Goal: Transaction & Acquisition: Purchase product/service

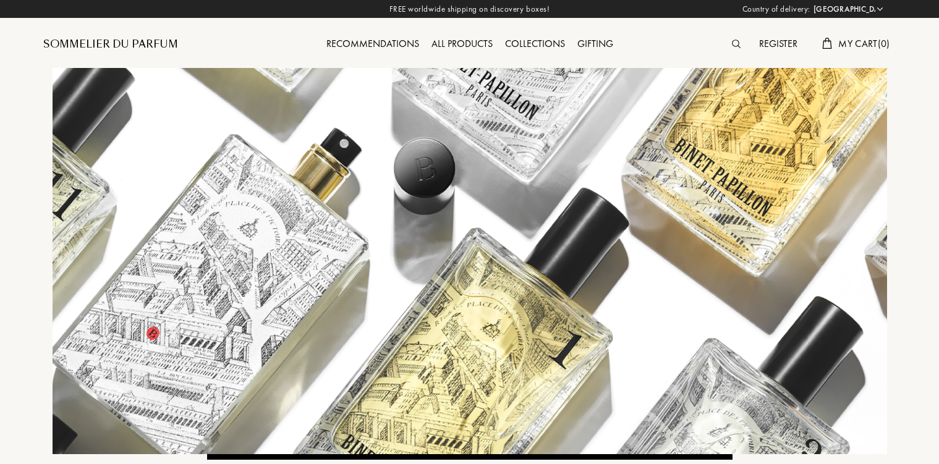
select select "RO"
click at [735, 44] on img at bounding box center [736, 44] width 9 height 9
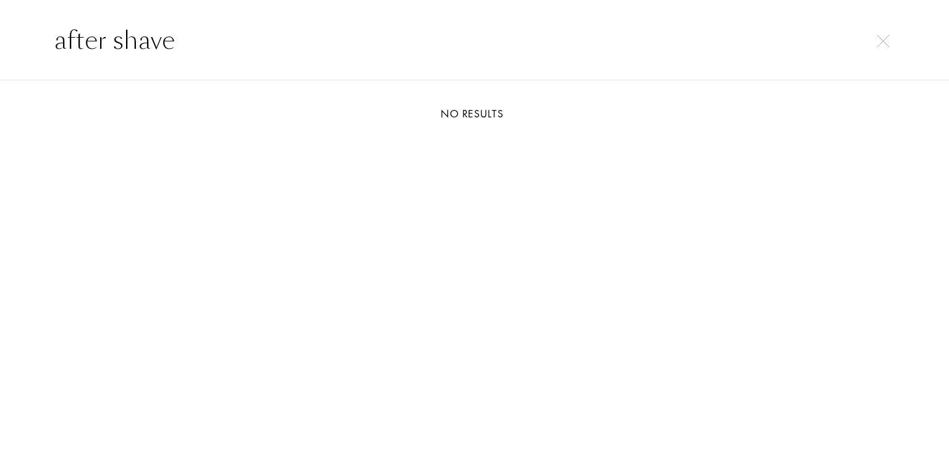
drag, startPoint x: 193, startPoint y: 40, endPoint x: 108, endPoint y: 43, distance: 86.0
click at [108, 43] on input "after shave" at bounding box center [475, 40] width 890 height 37
type input "after"
drag, startPoint x: 115, startPoint y: 38, endPoint x: 8, endPoint y: 30, distance: 107.2
click at [30, 30] on input "after" at bounding box center [475, 40] width 890 height 37
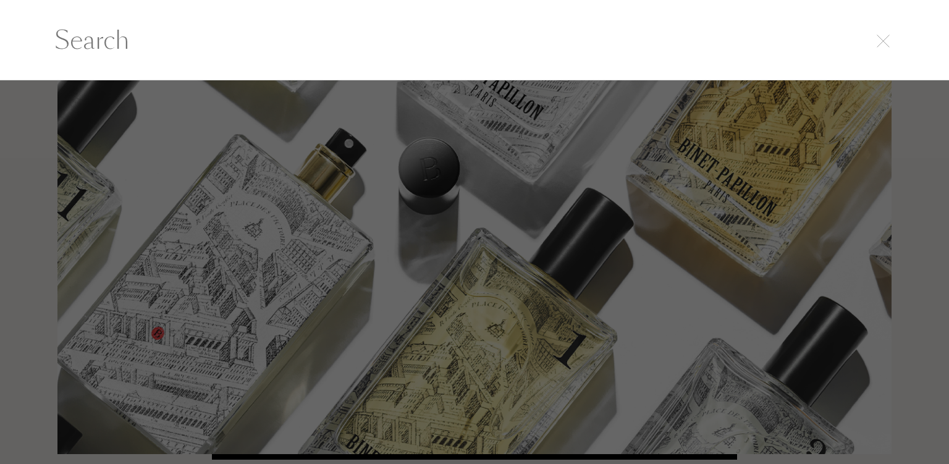
click at [609, 197] on div at bounding box center [474, 272] width 949 height 384
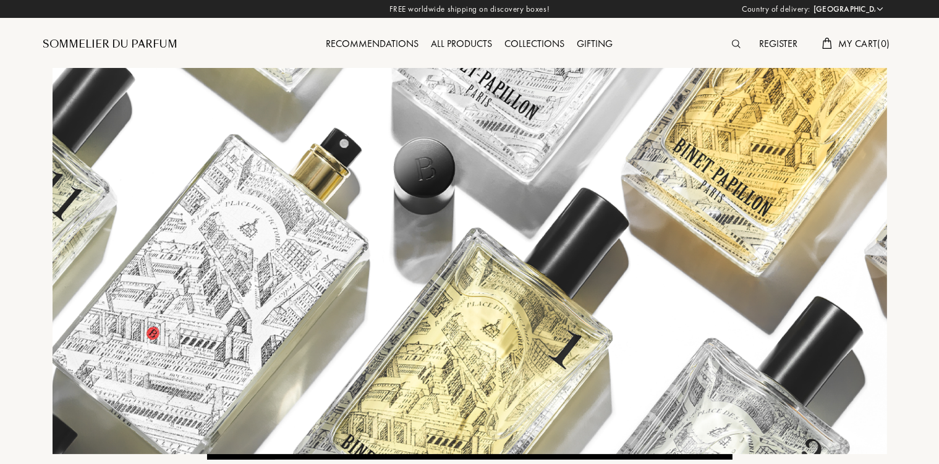
click at [483, 48] on div "All products" at bounding box center [462, 44] width 74 height 16
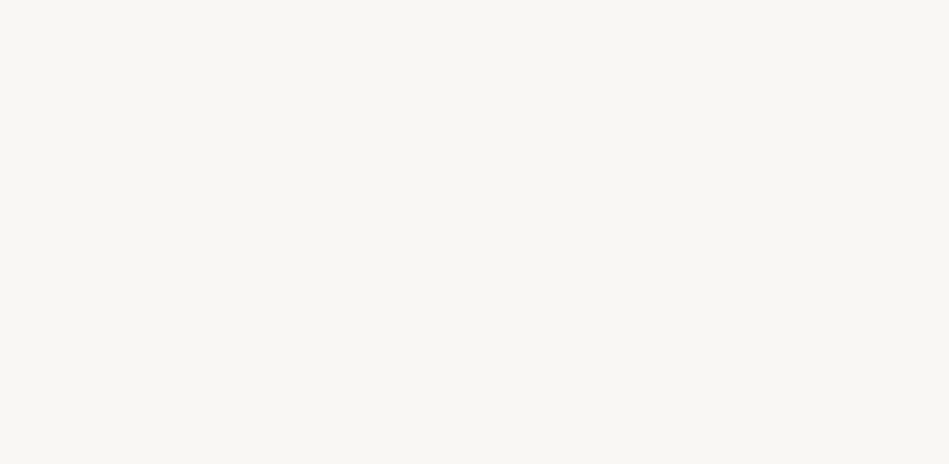
select select "RO"
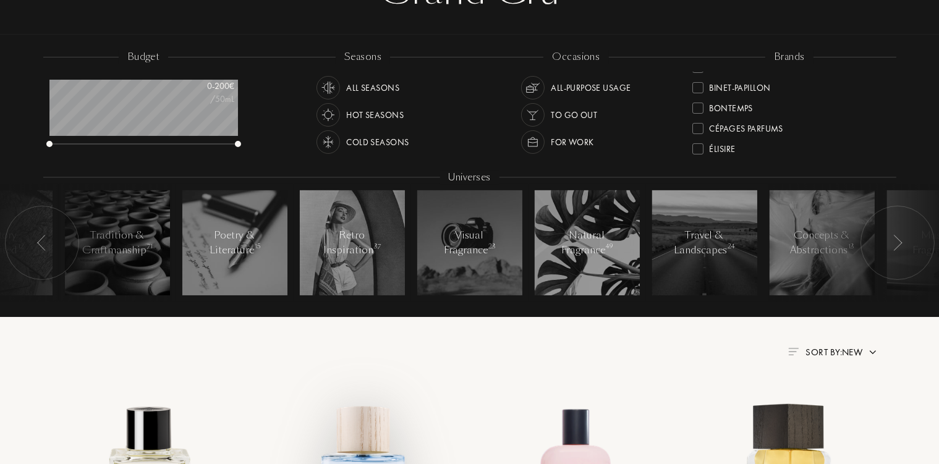
scroll to position [391, 0]
